Goal: Task Accomplishment & Management: Manage account settings

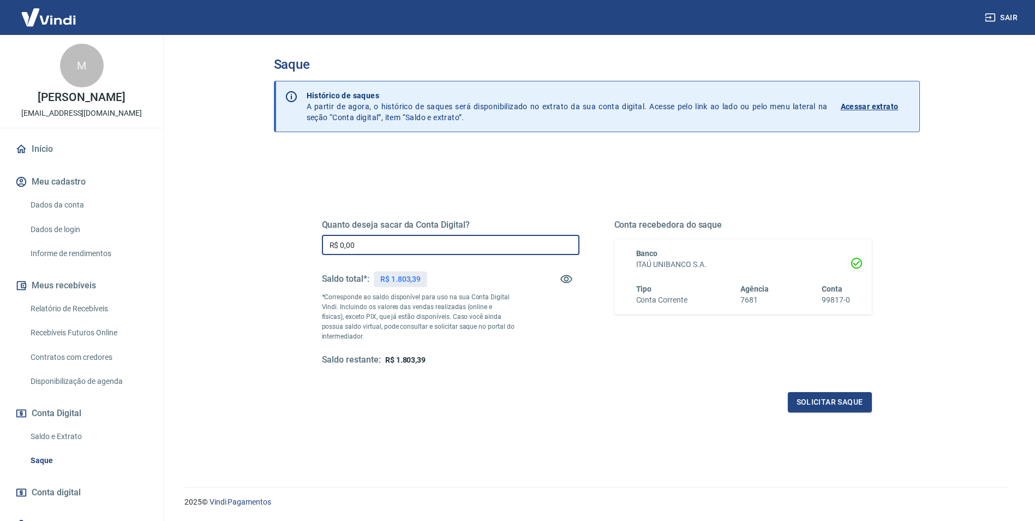
drag, startPoint x: 405, startPoint y: 246, endPoint x: 304, endPoint y: 245, distance: 101.5
click at [304, 245] on div "Quanto deseja sacar da Conta Digital? R$ 0,00 ​ Saldo total*: R$ 1.803,39 *Corr…" at bounding box center [597, 298] width 602 height 254
type input "R$ 1.803,39"
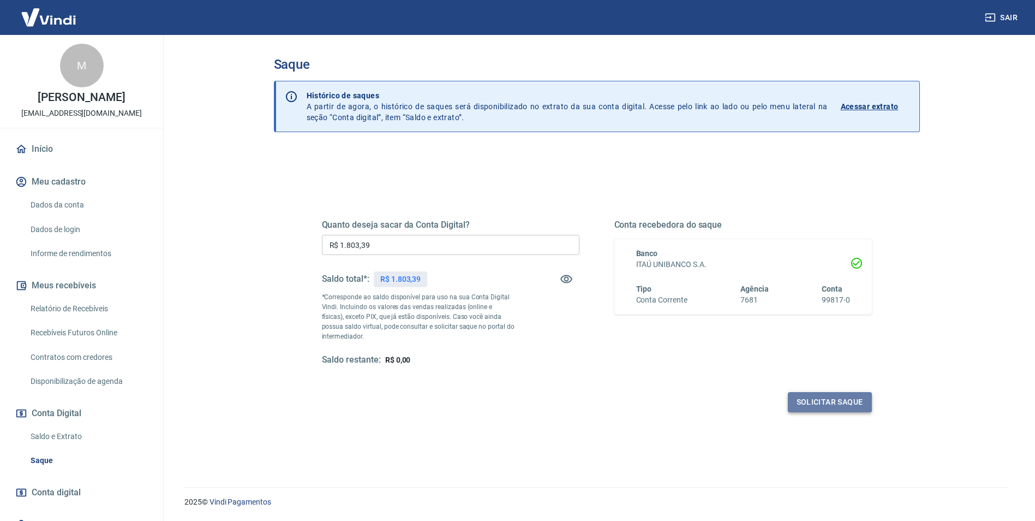
click at [805, 402] on button "Solicitar saque" at bounding box center [830, 402] width 84 height 20
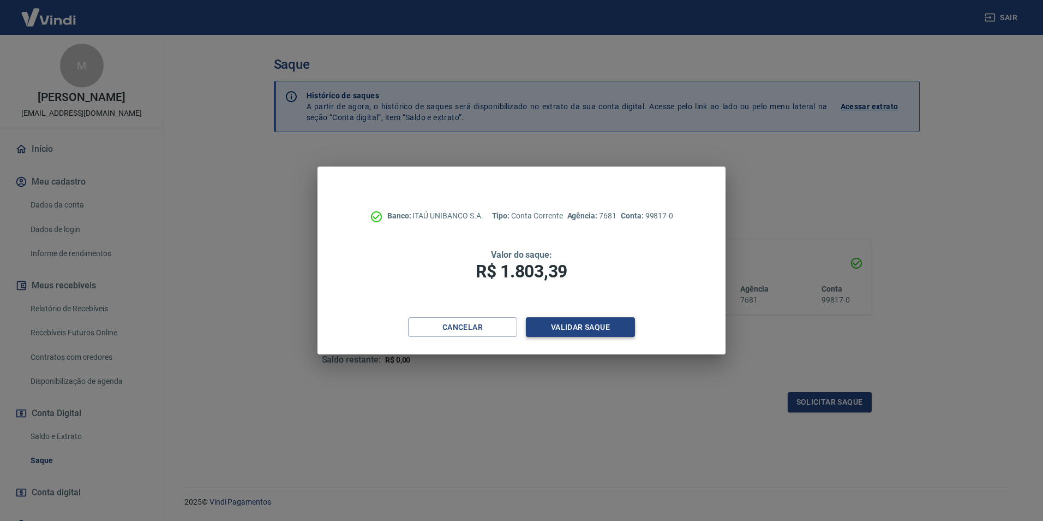
click at [582, 328] on button "Validar saque" at bounding box center [580, 327] width 109 height 20
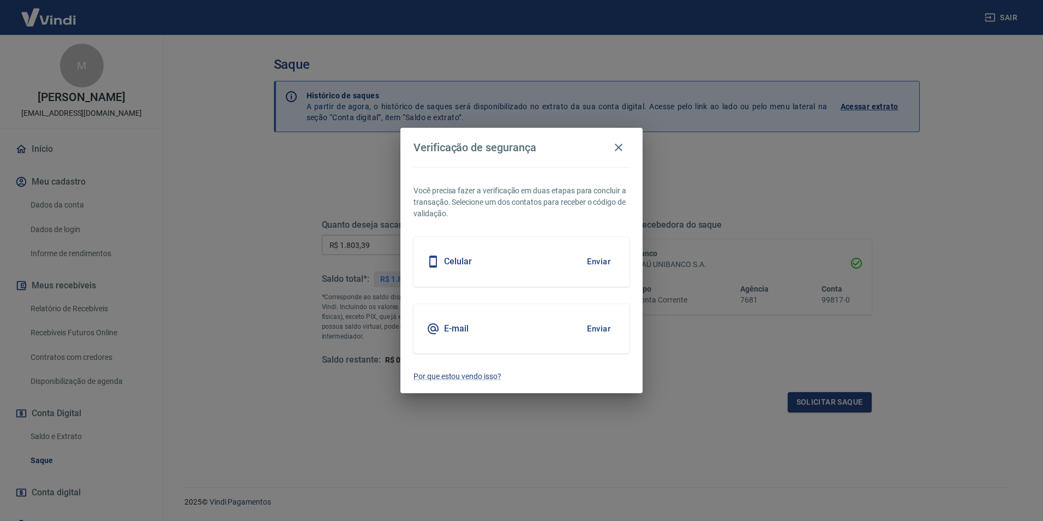
click at [521, 265] on div "Celular Enviar" at bounding box center [522, 261] width 216 height 49
click at [600, 262] on button "Enviar" at bounding box center [598, 261] width 35 height 23
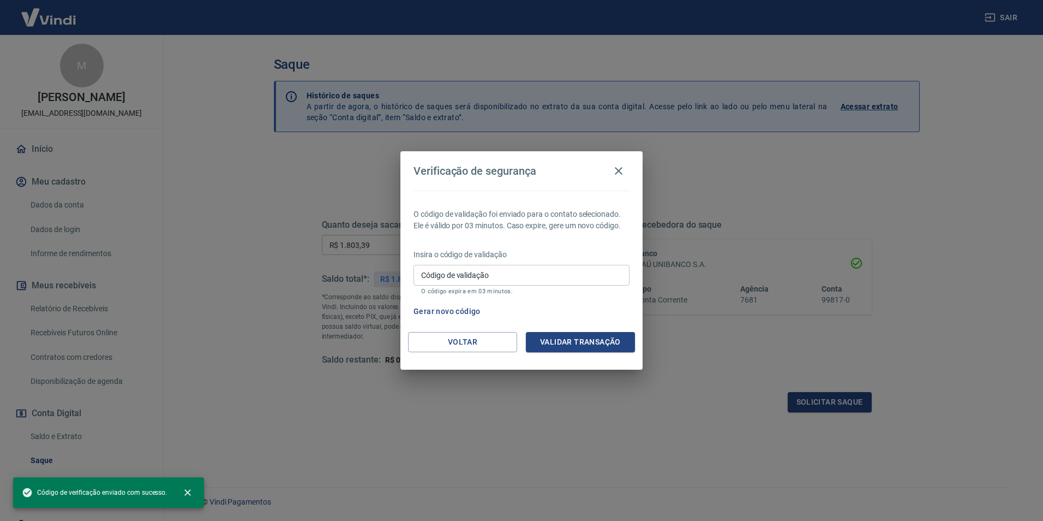
click at [553, 272] on input "Código de validação" at bounding box center [522, 275] width 216 height 20
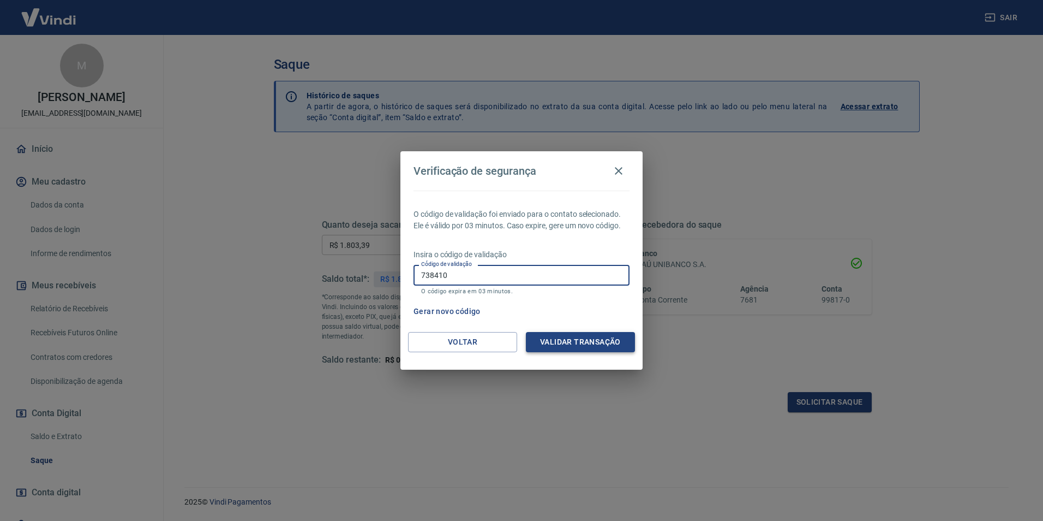
type input "738410"
click at [560, 342] on button "Validar transação" at bounding box center [580, 342] width 109 height 20
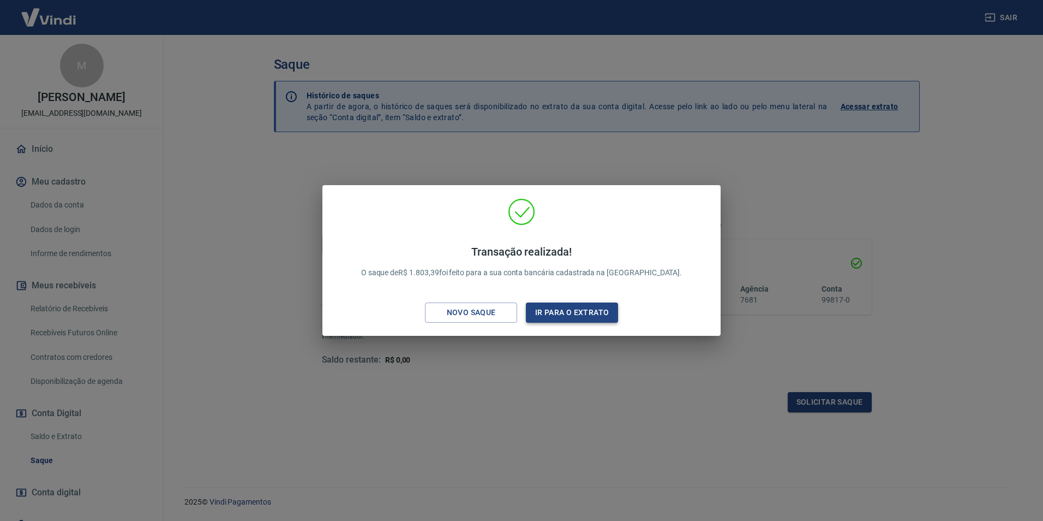
click at [563, 314] on button "Ir para o extrato" at bounding box center [572, 312] width 92 height 20
